Goal: Transaction & Acquisition: Purchase product/service

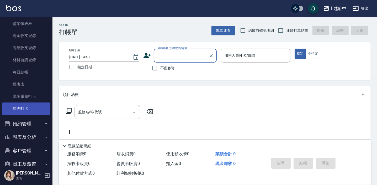
scroll to position [71, 0]
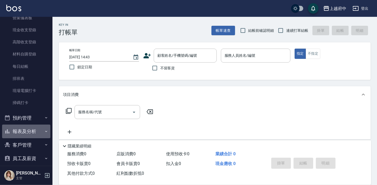
click at [44, 128] on button "報表及分析" at bounding box center [26, 132] width 48 height 14
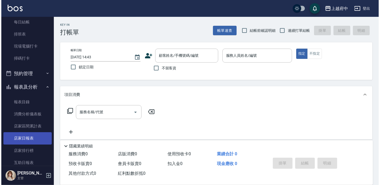
scroll to position [191, 0]
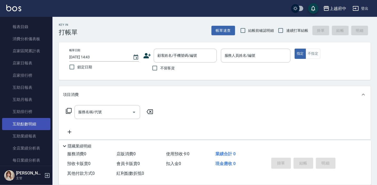
click at [32, 122] on link "互助點數明細" at bounding box center [26, 124] width 48 height 12
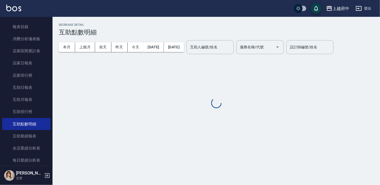
click at [37, 89] on link "互助日報表" at bounding box center [26, 87] width 48 height 12
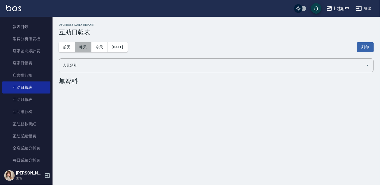
click at [82, 47] on button "昨天" at bounding box center [83, 47] width 16 height 10
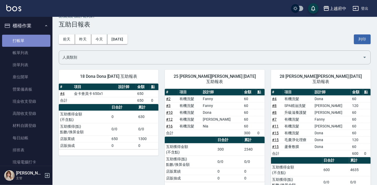
click at [31, 44] on link "打帳單" at bounding box center [26, 41] width 48 height 12
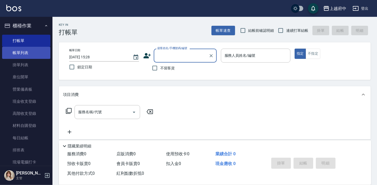
click at [24, 52] on link "帳單列表" at bounding box center [26, 53] width 48 height 12
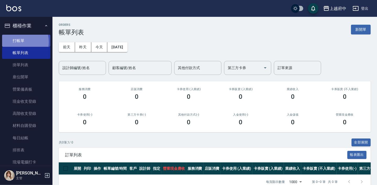
click at [16, 42] on link "打帳單" at bounding box center [26, 41] width 48 height 12
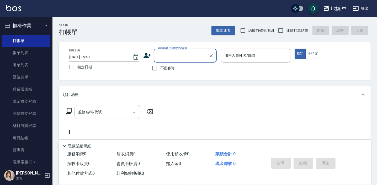
click at [162, 69] on span "不留客資" at bounding box center [167, 68] width 15 height 6
click at [160, 69] on input "不留客資" at bounding box center [154, 68] width 11 height 11
checkbox input "true"
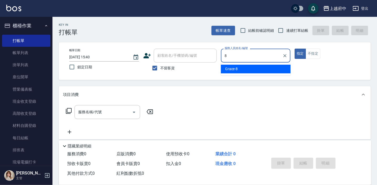
type input "Grace-8"
type button "true"
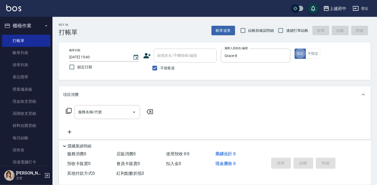
scroll to position [24, 0]
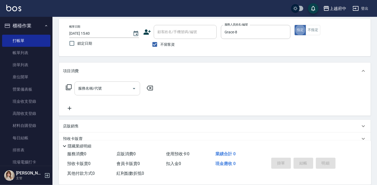
click at [119, 92] on input "服務名稱/代號" at bounding box center [103, 88] width 53 height 9
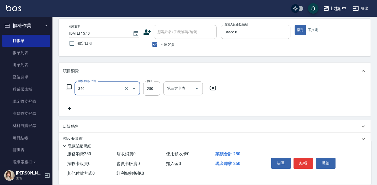
type input "剪髮(340)"
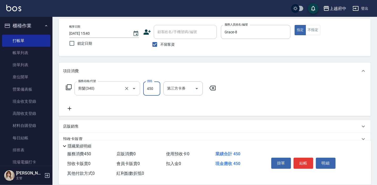
type input "450"
click at [304, 162] on button "結帳" at bounding box center [304, 163] width 20 height 11
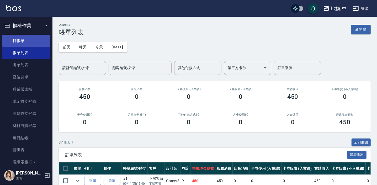
click at [24, 43] on link "打帳單" at bounding box center [26, 41] width 48 height 12
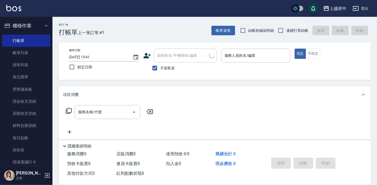
click at [291, 29] on span "連續打單結帳" at bounding box center [298, 31] width 22 height 6
click at [287, 29] on input "連續打單結帳" at bounding box center [281, 30] width 11 height 11
checkbox input "true"
click at [170, 68] on span "不留客資" at bounding box center [167, 68] width 15 height 6
click at [160, 68] on input "不留客資" at bounding box center [154, 68] width 11 height 11
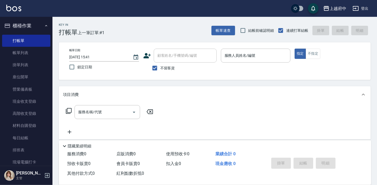
checkbox input "false"
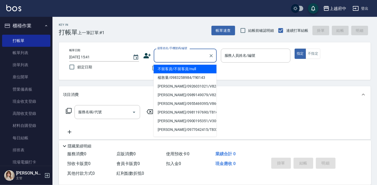
click at [174, 59] on input "顧客姓名/手機號碼/編號" at bounding box center [181, 55] width 50 height 9
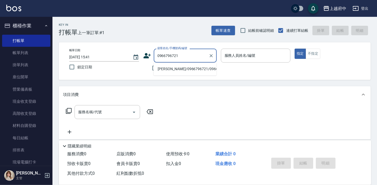
click at [177, 71] on li "[PERSON_NAME]/0966796721/0966796721" at bounding box center [185, 69] width 63 height 9
type input "[PERSON_NAME]/0966796721/0966796721"
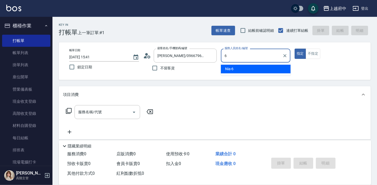
type input "Nia-6"
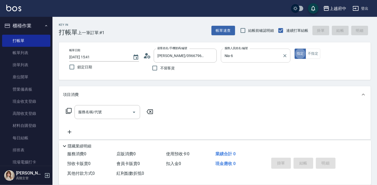
type button "true"
click at [77, 111] on input "服務名稱/代號" at bounding box center [103, 111] width 53 height 9
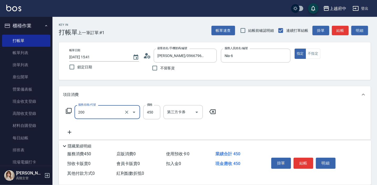
type input "有機洗髮(200)"
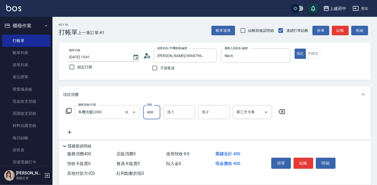
type input "400"
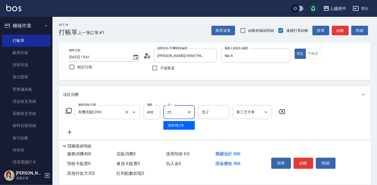
type input "[PERSON_NAME]-25"
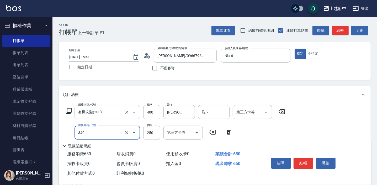
type input "剪髮(340)"
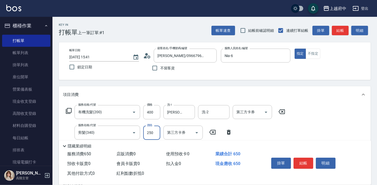
scroll to position [24, 0]
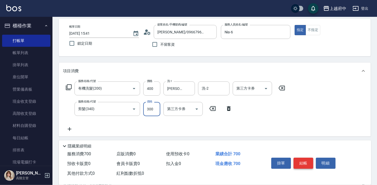
type input "300"
click at [305, 163] on button "結帳" at bounding box center [304, 163] width 20 height 11
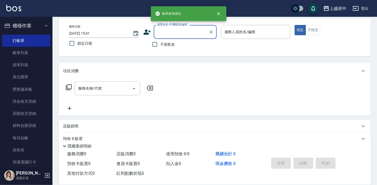
scroll to position [0, 0]
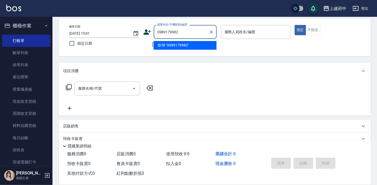
type input "0989179982"
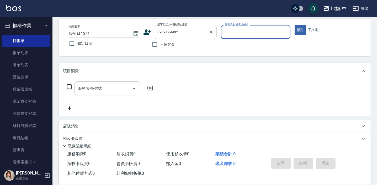
click at [202, 35] on input "0989179982" at bounding box center [181, 31] width 50 height 9
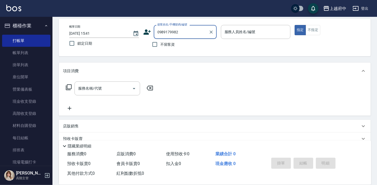
click at [189, 31] on input "0989179982" at bounding box center [181, 31] width 50 height 9
click at [210, 33] on icon "Clear" at bounding box center [211, 31] width 5 height 5
click at [150, 32] on icon at bounding box center [147, 31] width 7 height 5
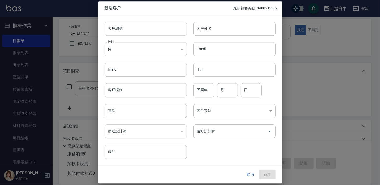
click at [139, 31] on input "客戶編號" at bounding box center [146, 29] width 82 height 14
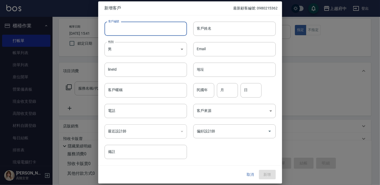
type input "ㄒ"
type input "V86989"
click at [232, 31] on input "客戶姓名" at bounding box center [234, 29] width 82 height 14
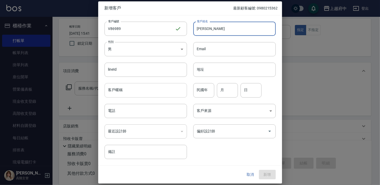
type input "[PERSON_NAME]"
click at [144, 92] on input "客戶暱稱" at bounding box center [146, 90] width 82 height 14
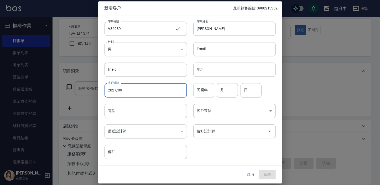
type input "2027/09"
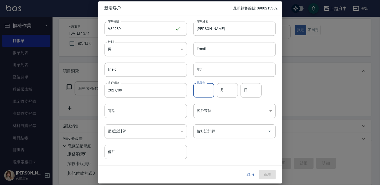
click at [209, 90] on input "民國年" at bounding box center [203, 90] width 21 height 14
type input "84"
type input "03"
type input "01"
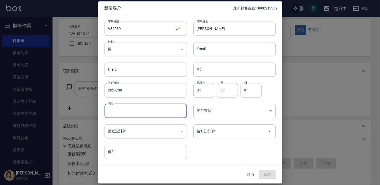
click at [149, 112] on input "電話" at bounding box center [146, 111] width 82 height 14
type input "0989179982"
click at [269, 175] on button "新增" at bounding box center [267, 175] width 17 height 10
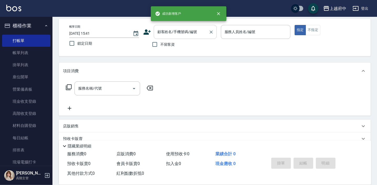
click at [183, 30] on input "顧客姓名/手機號碼/編號" at bounding box center [181, 31] width 50 height 9
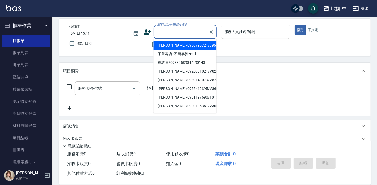
type input "ㄒ"
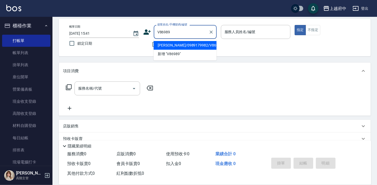
click at [194, 45] on li "[PERSON_NAME]/0989179982/V86989" at bounding box center [185, 45] width 63 height 9
type input "[PERSON_NAME]/0989179982/V86989"
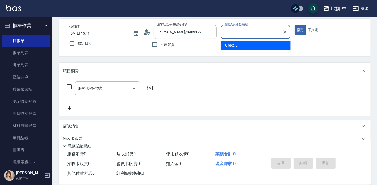
type input "Grace-8"
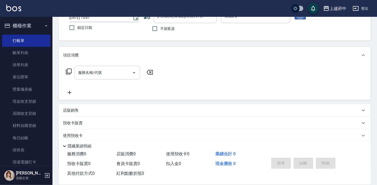
scroll to position [48, 0]
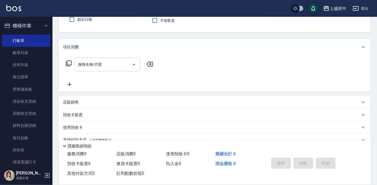
click at [85, 69] on div "服務名稱/代號" at bounding box center [108, 65] width 66 height 14
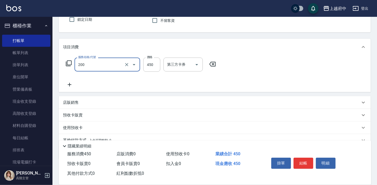
type input "有機洗髮(200)"
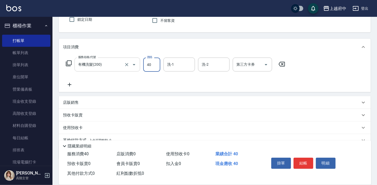
type input "400"
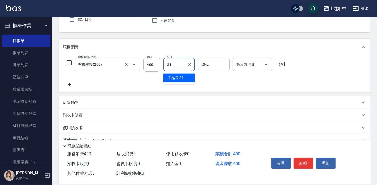
type input "[PERSON_NAME]-31"
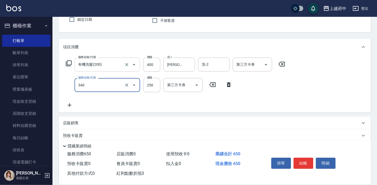
type input "剪髮(340)"
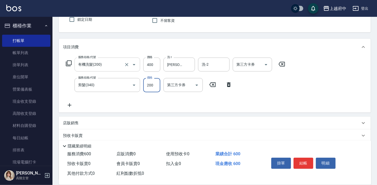
type input "200"
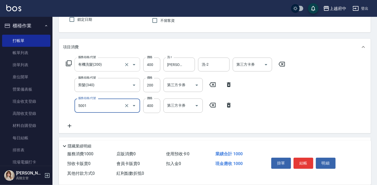
type input "側邊壓貼(5001)"
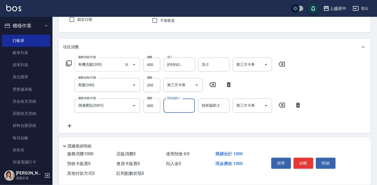
type input "2"
type input "[PERSON_NAME]-31"
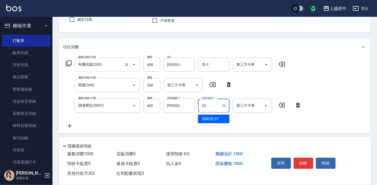
type input "[PERSON_NAME]-25"
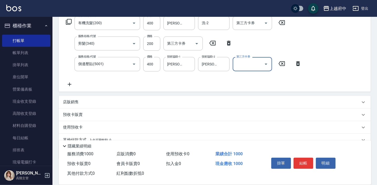
scroll to position [95, 0]
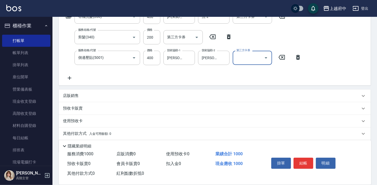
click at [76, 93] on p "店販銷售" at bounding box center [71, 96] width 16 height 6
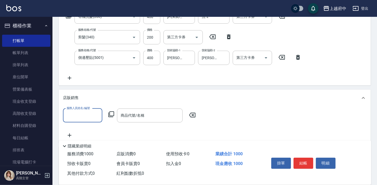
scroll to position [0, 0]
type input "21"
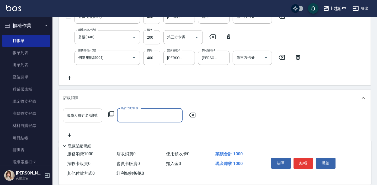
click at [90, 117] on input "服務人員姓名/編號" at bounding box center [82, 115] width 35 height 9
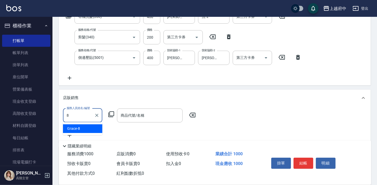
type input "Grace-8"
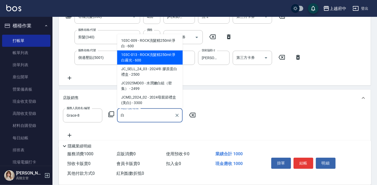
scroll to position [10, 0]
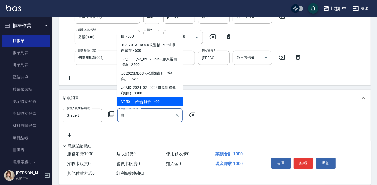
click at [148, 104] on span "V250 - 白金會員卡 - 400" at bounding box center [150, 101] width 66 height 9
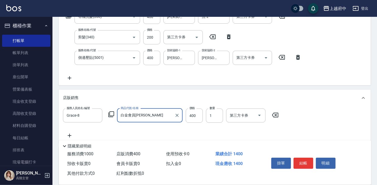
type input "白金會員[PERSON_NAME]"
click at [197, 128] on div "服務人員姓名/編號 Grace-8 服務人員姓名/編號 商品代號/名稱 白金會員卡 商品代號/名稱 價格 400 價格 數量 1 數量 第三方卡券 第三方卡券" at bounding box center [215, 123] width 304 height 30
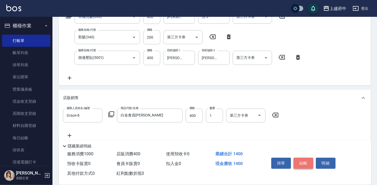
click at [304, 162] on button "結帳" at bounding box center [304, 163] width 20 height 11
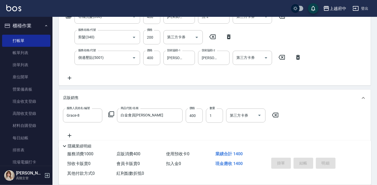
type input "[DATE] 15:43"
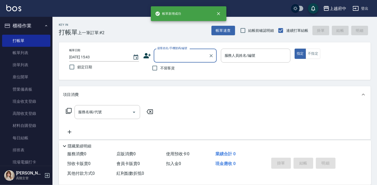
scroll to position [0, 0]
type input "ㄞ"
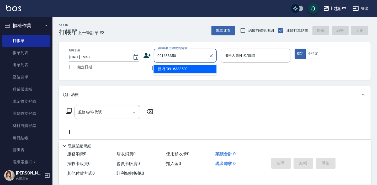
type input "0916333507"
click at [210, 55] on icon "Clear" at bounding box center [211, 55] width 5 height 5
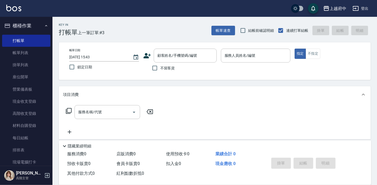
click at [152, 56] on div "顧客姓名/手機號碼/編號 顧客姓名/手機號碼/編號" at bounding box center [180, 56] width 74 height 14
click at [143, 55] on icon at bounding box center [147, 56] width 8 height 8
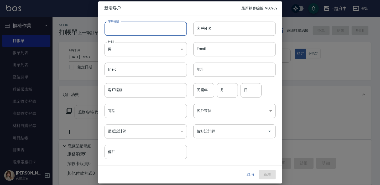
click at [132, 27] on input "客戶編號" at bounding box center [146, 29] width 82 height 14
type input "ㄔ"
type input "T91648"
click at [243, 31] on input "客戶姓名" at bounding box center [234, 29] width 82 height 14
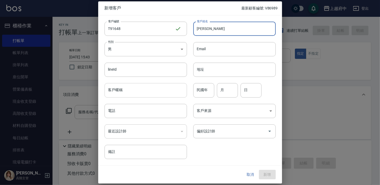
type input "[PERSON_NAME]"
click at [142, 92] on input "客戶暱稱" at bounding box center [146, 90] width 82 height 14
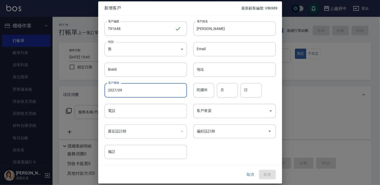
type input "2027/09"
click at [200, 91] on input "民國年" at bounding box center [203, 90] width 21 height 14
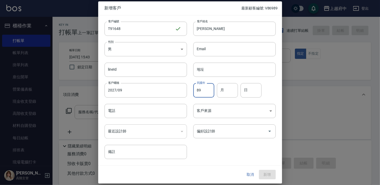
type input "89"
type input "07"
type input "09"
click at [133, 114] on input "電話" at bounding box center [146, 111] width 82 height 14
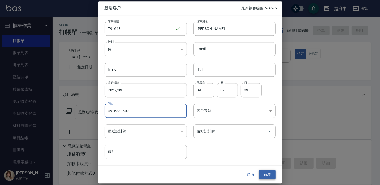
type input "0916333507"
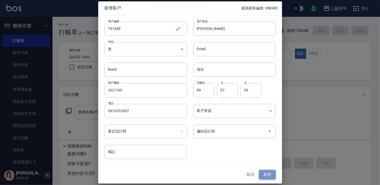
click at [264, 172] on button "新增" at bounding box center [267, 175] width 17 height 10
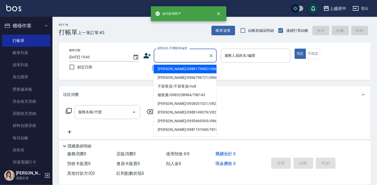
click at [184, 55] on input "顧客姓名/手機號碼/編號" at bounding box center [181, 55] width 50 height 9
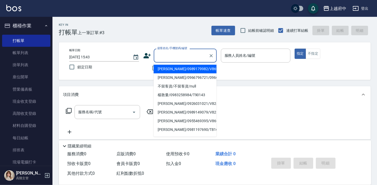
type input "ㄔ"
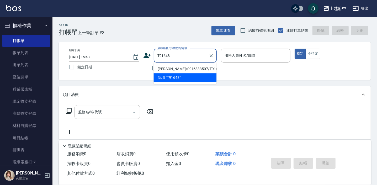
click at [189, 69] on li "[PERSON_NAME]/0916333507/T91648" at bounding box center [185, 69] width 63 height 9
type input "[PERSON_NAME]/0916333507/T91648"
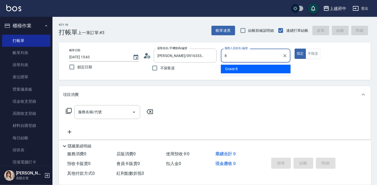
type input "Grace-8"
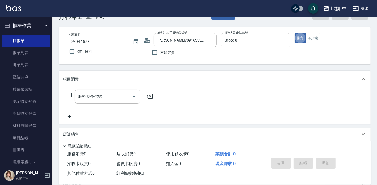
scroll to position [24, 0]
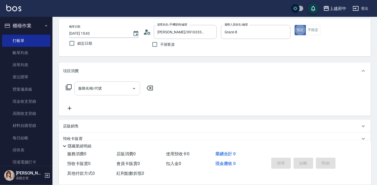
click at [103, 92] on input "服務名稱/代號" at bounding box center [103, 88] width 53 height 9
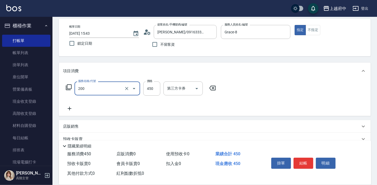
type input "有機洗髮(200)"
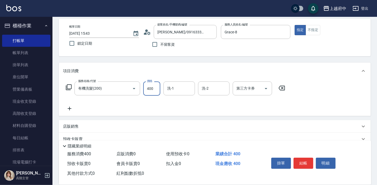
type input "400"
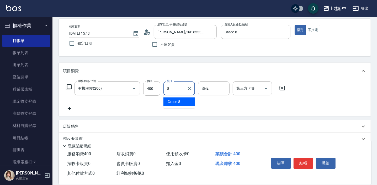
type input "Grace-8"
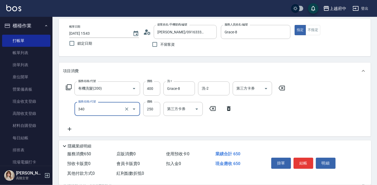
type input "剪髮(340)"
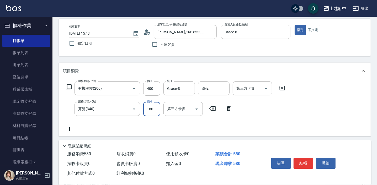
type input "180"
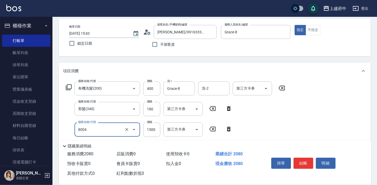
type input "毛囊淨化理療(8004)"
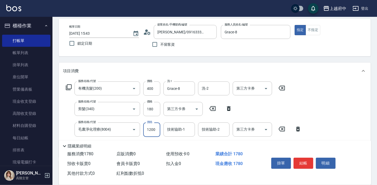
type input "1200"
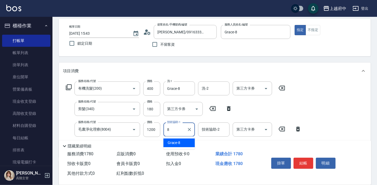
type input "Grace-8"
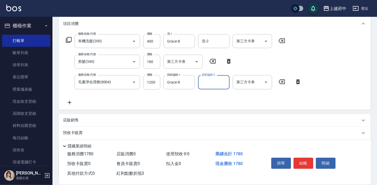
scroll to position [71, 0]
click at [163, 119] on div "店販銷售" at bounding box center [212, 120] width 298 height 6
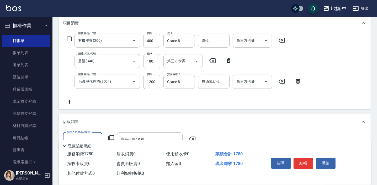
scroll to position [0, 0]
type input "Grace-8"
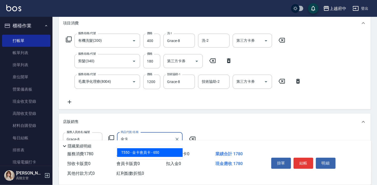
type input "金卡"
click at [167, 152] on span "使用預收卡 0" at bounding box center [177, 153] width 23 height 5
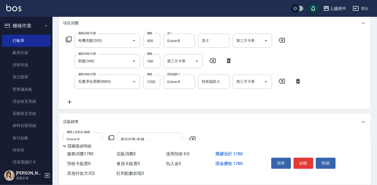
scroll to position [119, 0]
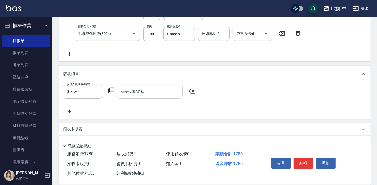
click at [148, 85] on div "商品代號/名稱" at bounding box center [150, 92] width 66 height 14
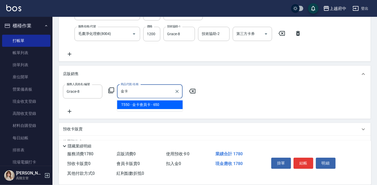
click at [147, 100] on span "T550 - 金卡會員卡 - 650" at bounding box center [150, 104] width 66 height 9
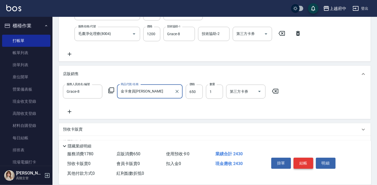
type input "金卡會員[PERSON_NAME]"
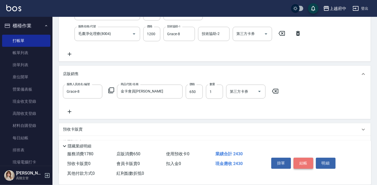
click at [307, 160] on button "結帳" at bounding box center [304, 163] width 20 height 11
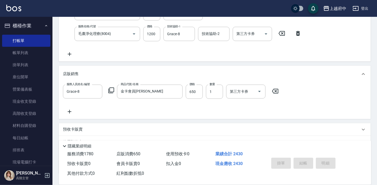
type input "[DATE] 15:46"
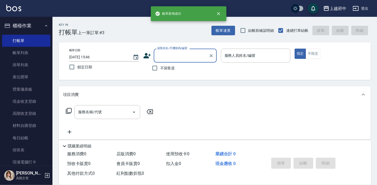
scroll to position [0, 0]
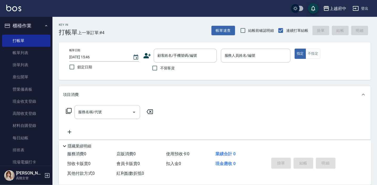
click at [168, 66] on span "不留客資" at bounding box center [167, 68] width 15 height 6
click at [160, 66] on input "不留客資" at bounding box center [154, 68] width 11 height 11
checkbox input "true"
click at [311, 49] on button "不指定" at bounding box center [313, 54] width 15 height 10
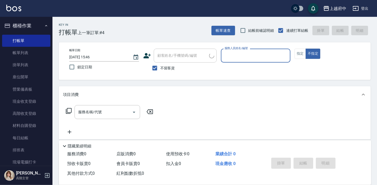
click at [272, 59] on input "服務人員姓名/編號" at bounding box center [256, 55] width 65 height 9
type input "Fanny-7"
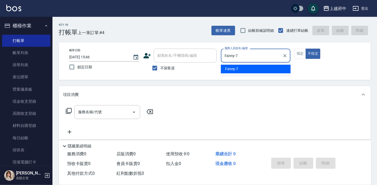
type button "false"
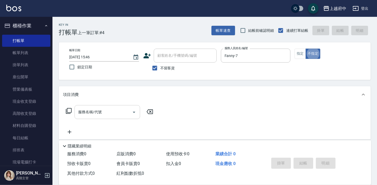
click at [113, 113] on input "服務名稱/代號" at bounding box center [103, 111] width 53 height 9
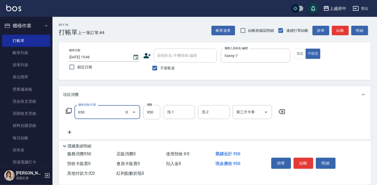
type input "SPA精油洗髮(650)"
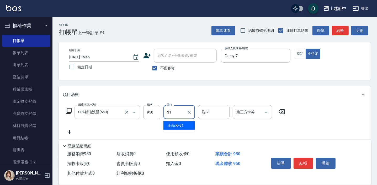
type input "[PERSON_NAME]-31"
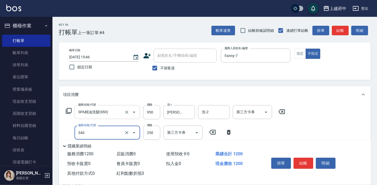
type input "剪髮(340)"
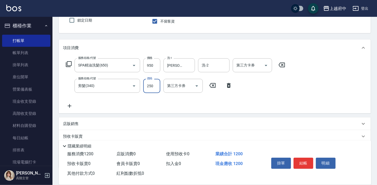
scroll to position [48, 0]
type input "450"
click at [305, 162] on button "結帳" at bounding box center [304, 163] width 20 height 11
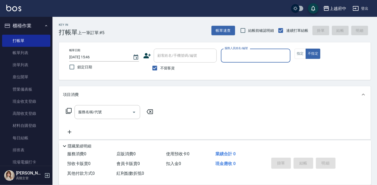
scroll to position [0, 0]
type input "Mona-11"
click at [122, 117] on div "服務名稱/代號" at bounding box center [108, 112] width 66 height 14
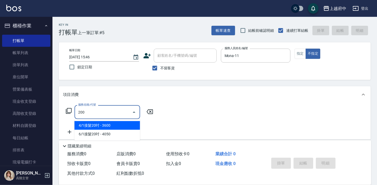
type input "有機洗髮(200)"
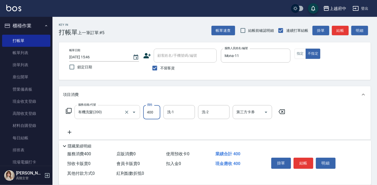
type input "400"
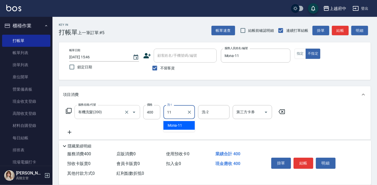
type input "Mona-11"
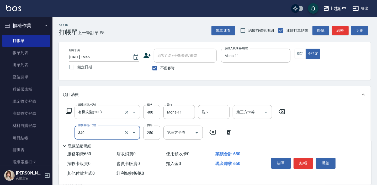
type input "剪髮(340)"
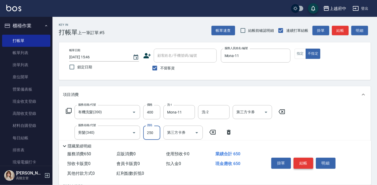
click at [305, 160] on button "結帳" at bounding box center [304, 163] width 20 height 11
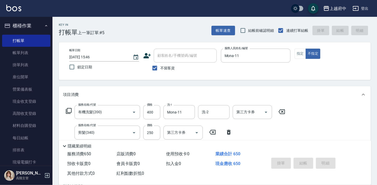
type input "[DATE] 15:47"
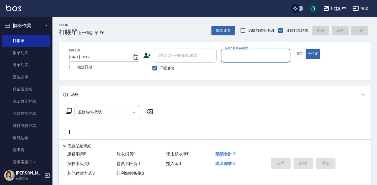
click at [21, 25] on button "櫃檯作業" at bounding box center [26, 26] width 48 height 14
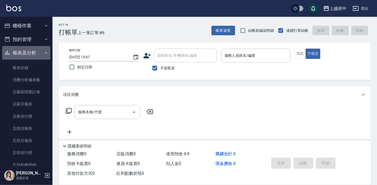
click at [28, 50] on button "報表及分析" at bounding box center [26, 53] width 48 height 14
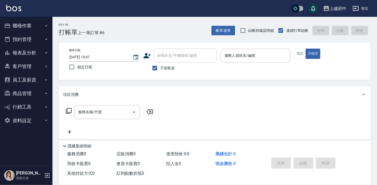
click at [25, 23] on button "櫃檯作業" at bounding box center [26, 26] width 48 height 14
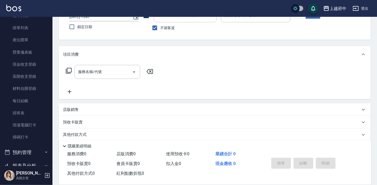
scroll to position [37, 0]
click at [20, 123] on link "現場電腦打卡" at bounding box center [26, 125] width 48 height 12
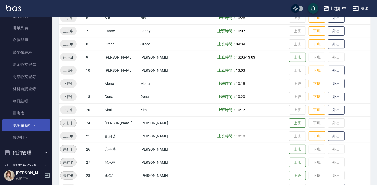
scroll to position [127, 0]
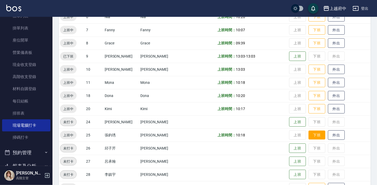
click at [312, 133] on button "下班" at bounding box center [317, 135] width 17 height 9
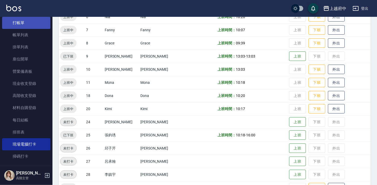
scroll to position [0, 0]
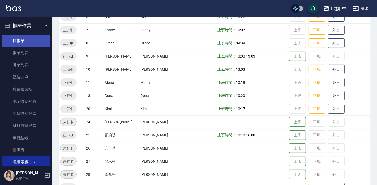
click at [34, 35] on link "打帳單" at bounding box center [26, 41] width 48 height 12
